Goal: Register for event/course

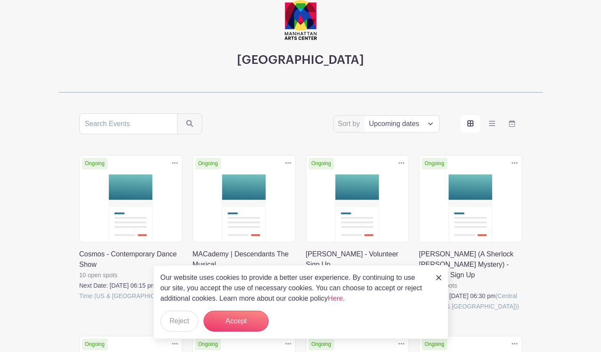
scroll to position [70, 0]
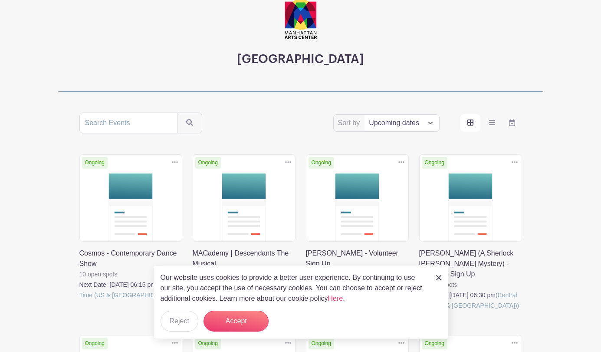
click at [79, 300] on link at bounding box center [79, 300] width 0 height 0
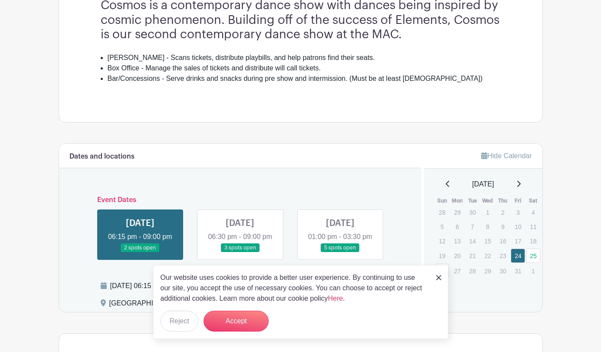
scroll to position [307, 0]
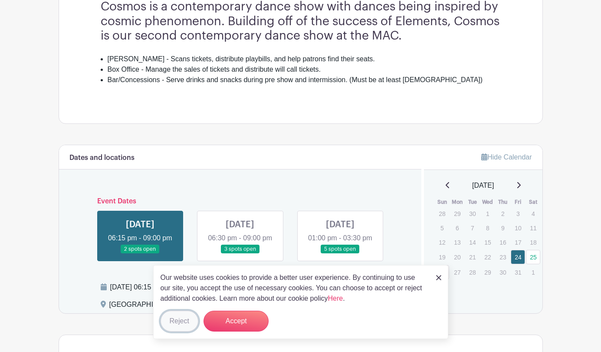
click at [192, 319] on button "Reject" at bounding box center [180, 320] width 38 height 21
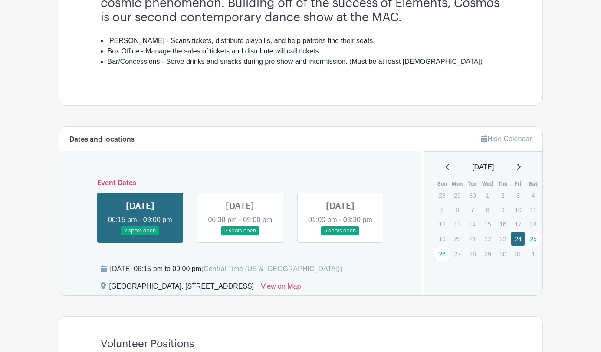
scroll to position [328, 0]
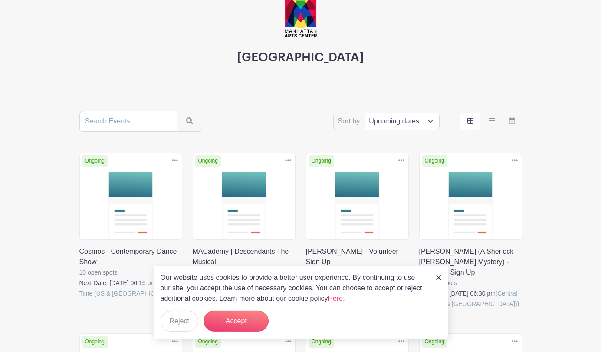
scroll to position [70, 0]
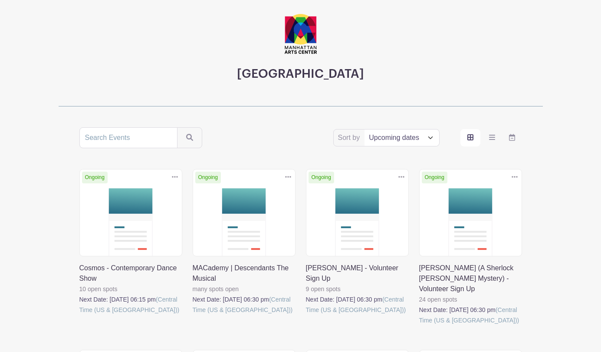
scroll to position [75, 0]
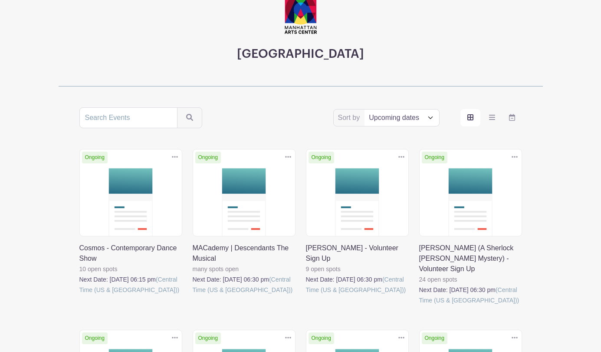
click at [193, 295] on link at bounding box center [193, 295] width 0 height 0
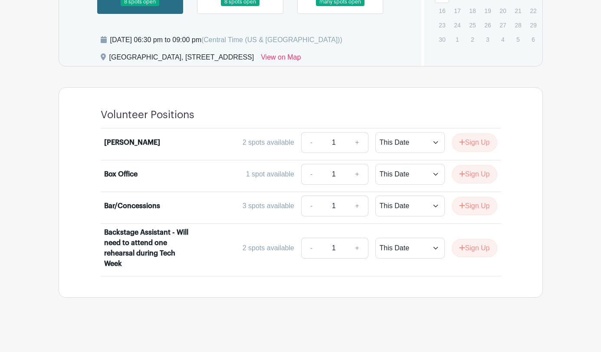
scroll to position [625, 0]
click at [310, 175] on link "-" at bounding box center [311, 174] width 20 height 21
click at [309, 182] on link "-" at bounding box center [311, 174] width 20 height 21
click at [359, 207] on link "+" at bounding box center [358, 205] width 22 height 21
click at [308, 205] on link "-" at bounding box center [311, 205] width 20 height 21
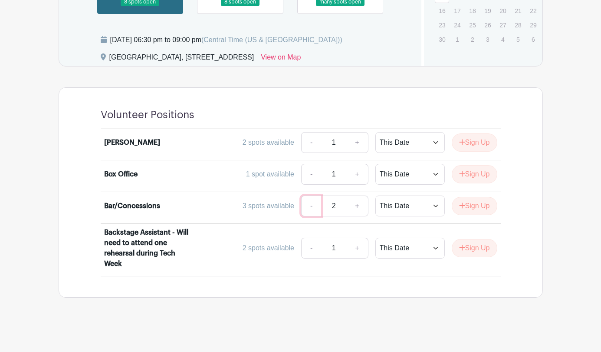
type input "1"
click at [469, 205] on button "Sign Up" at bounding box center [475, 206] width 46 height 18
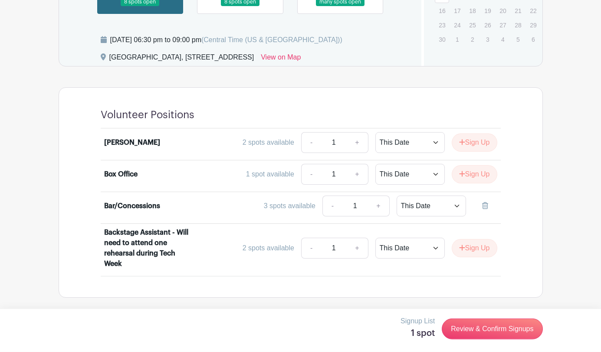
scroll to position [626, 0]
click at [489, 328] on link "Review & Confirm Signups" at bounding box center [492, 328] width 101 height 21
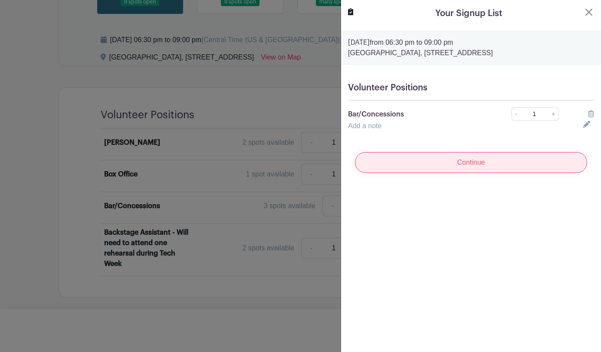
click at [476, 162] on input "Continue" at bounding box center [471, 162] width 232 height 21
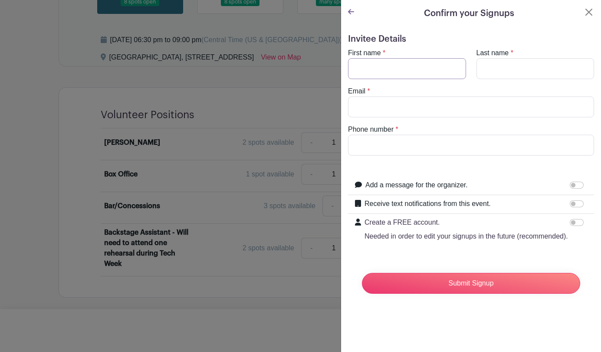
click at [413, 71] on input "First name" at bounding box center [407, 68] width 118 height 21
type input "Jack"
type input "[PERSON_NAME]"
type input "[EMAIL_ADDRESS][DOMAIN_NAME]"
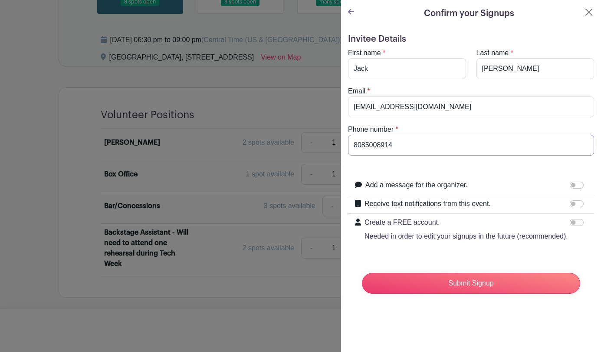
type input "8085008914"
click at [474, 257] on form "Invitee Details First name * [PERSON_NAME] Last name * [PERSON_NAME] Email * [E…" at bounding box center [471, 167] width 246 height 267
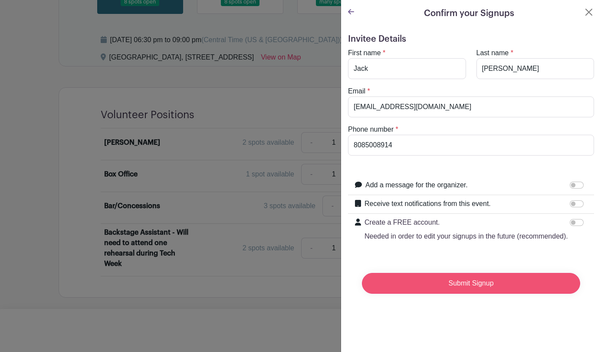
click at [472, 287] on input "Submit Signup" at bounding box center [471, 283] width 218 height 21
